Goal: Task Accomplishment & Management: Use online tool/utility

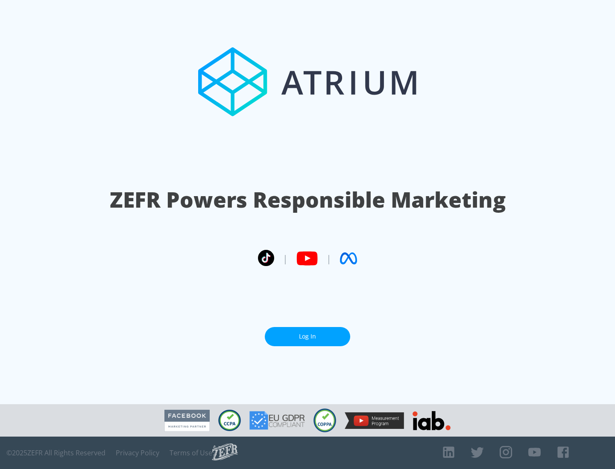
click at [307, 333] on link "Log In" at bounding box center [307, 336] width 85 height 19
